Goal: Find specific page/section: Find specific page/section

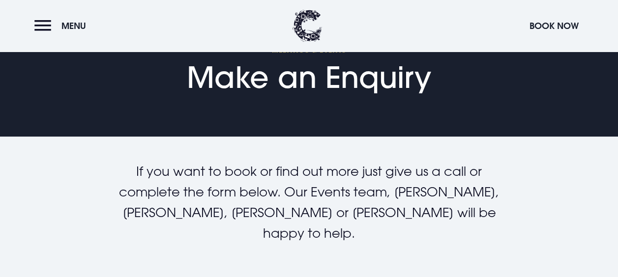
scroll to position [10, 0]
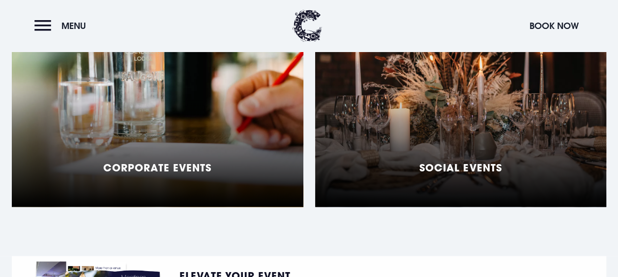
scroll to position [839, 0]
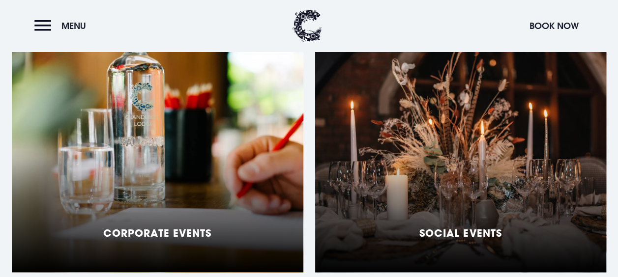
click at [481, 240] on div "Social Events" at bounding box center [460, 150] width 291 height 246
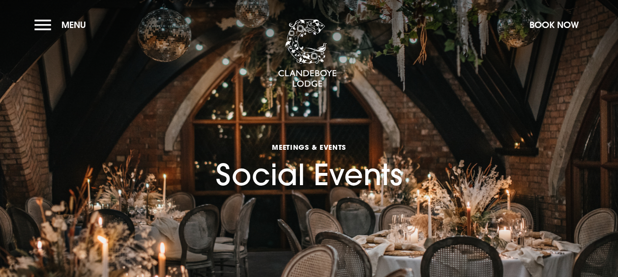
click at [419, 214] on section "Meetings & Events Social Events" at bounding box center [309, 147] width 618 height 295
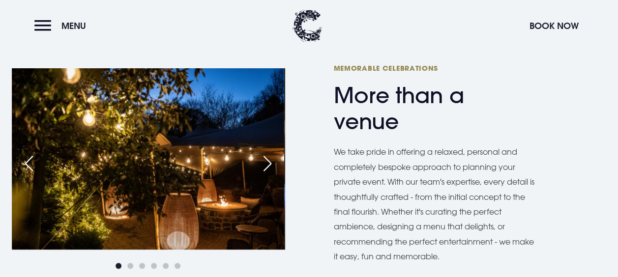
scroll to position [557, 0]
